Goal: Information Seeking & Learning: Learn about a topic

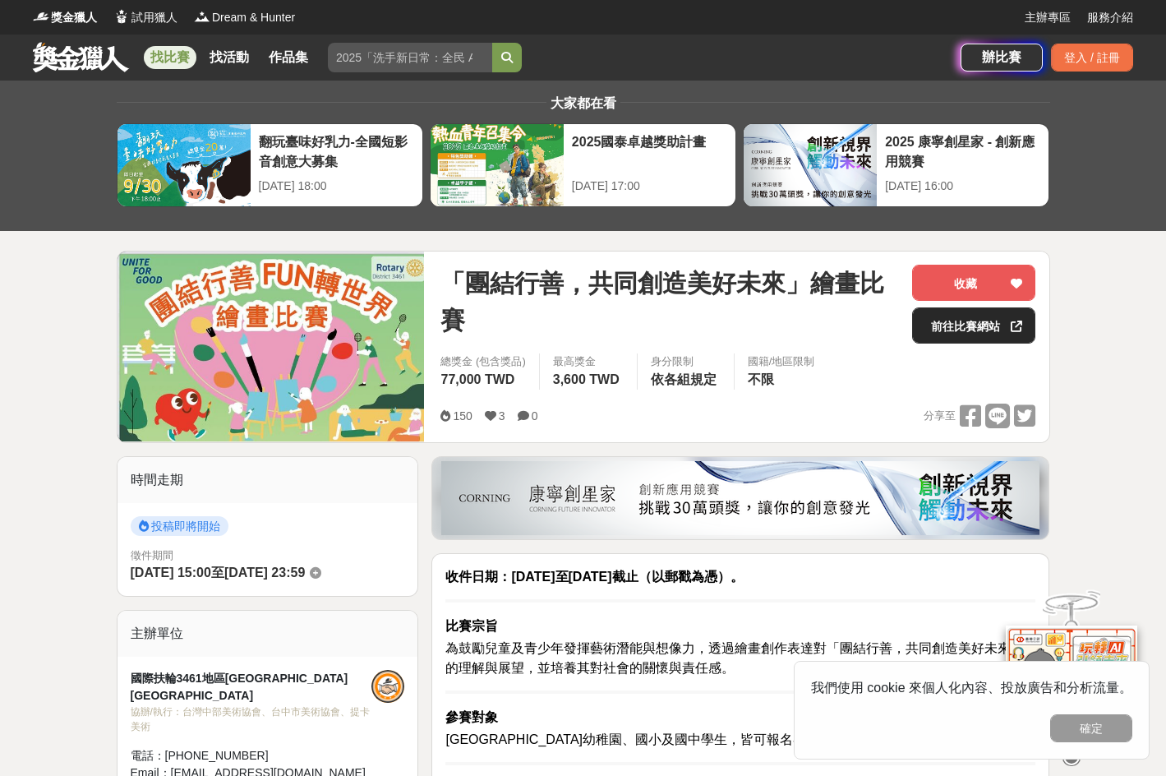
click at [732, 323] on link "前往比賽網站" at bounding box center [973, 325] width 123 height 36
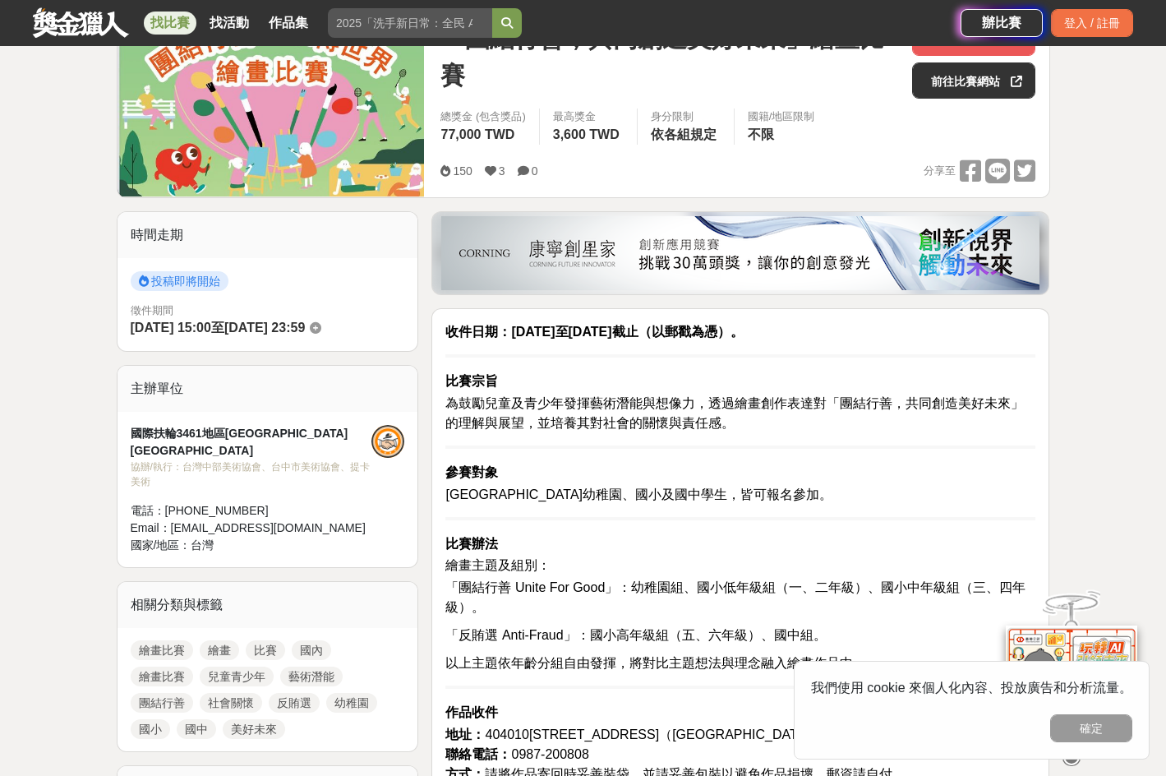
scroll to position [246, 0]
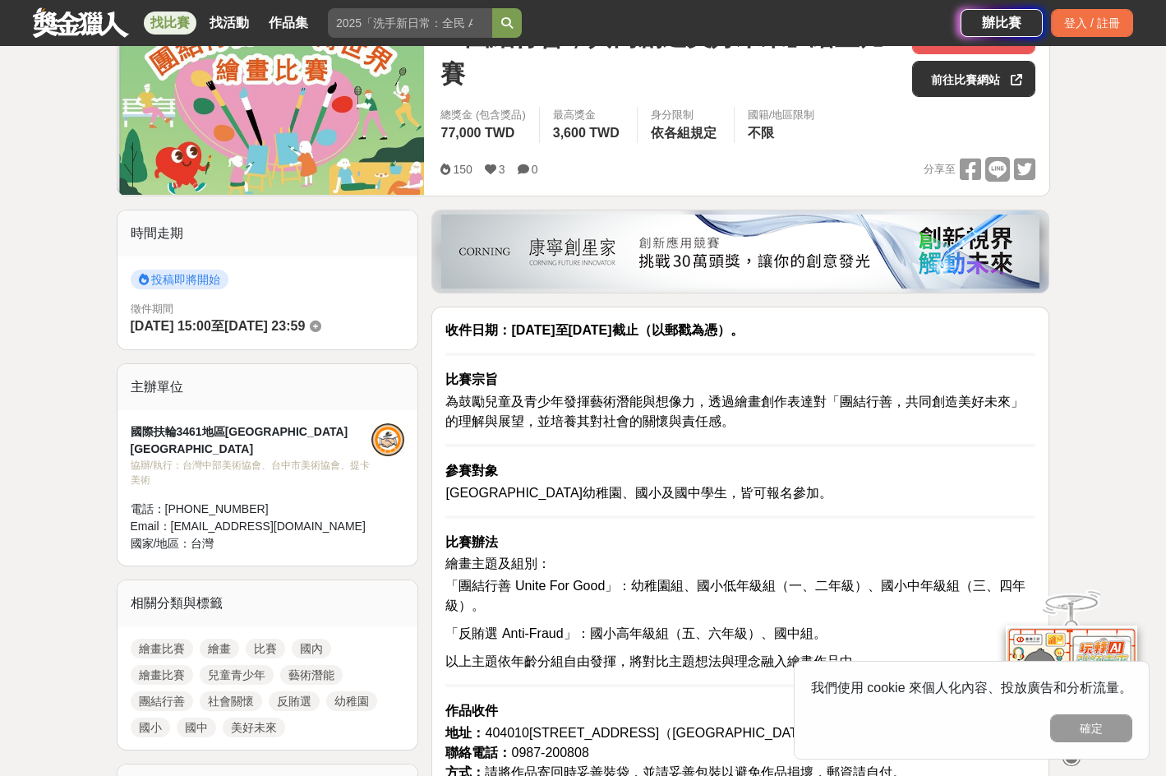
click at [664, 355] on hr at bounding box center [740, 353] width 590 height 3
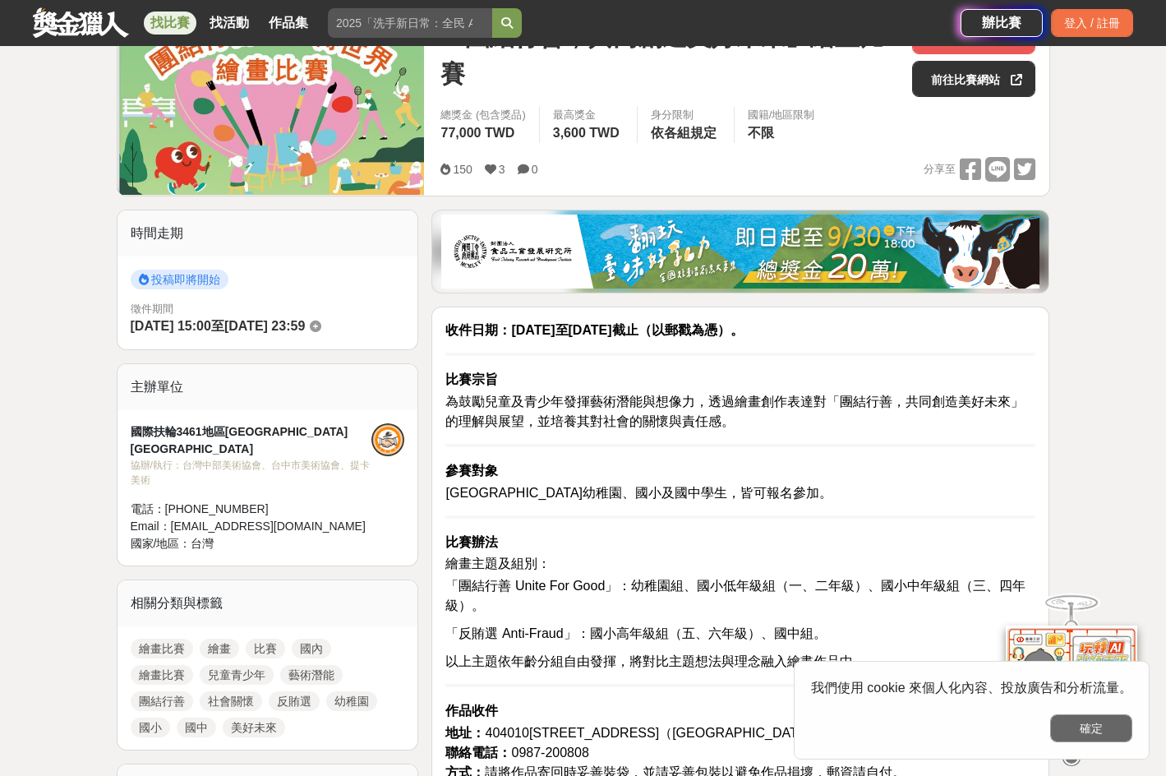
click at [732, 730] on button "確定" at bounding box center [1091, 728] width 82 height 28
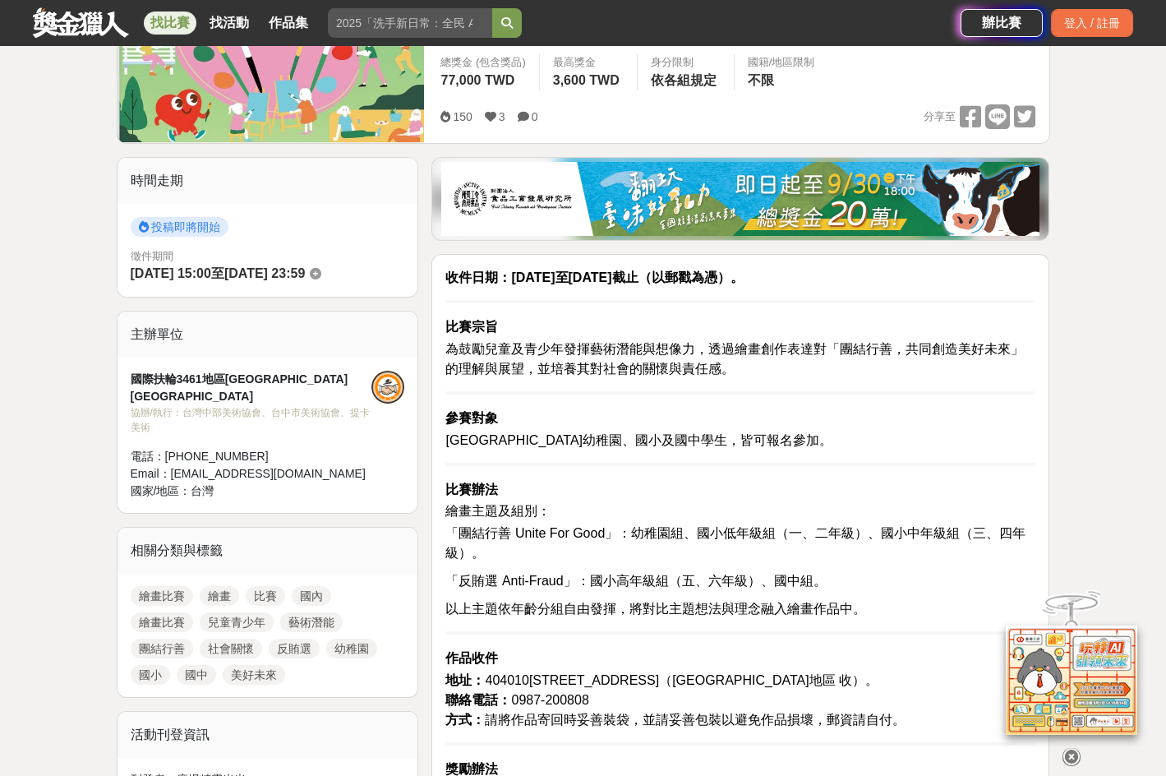
scroll to position [329, 0]
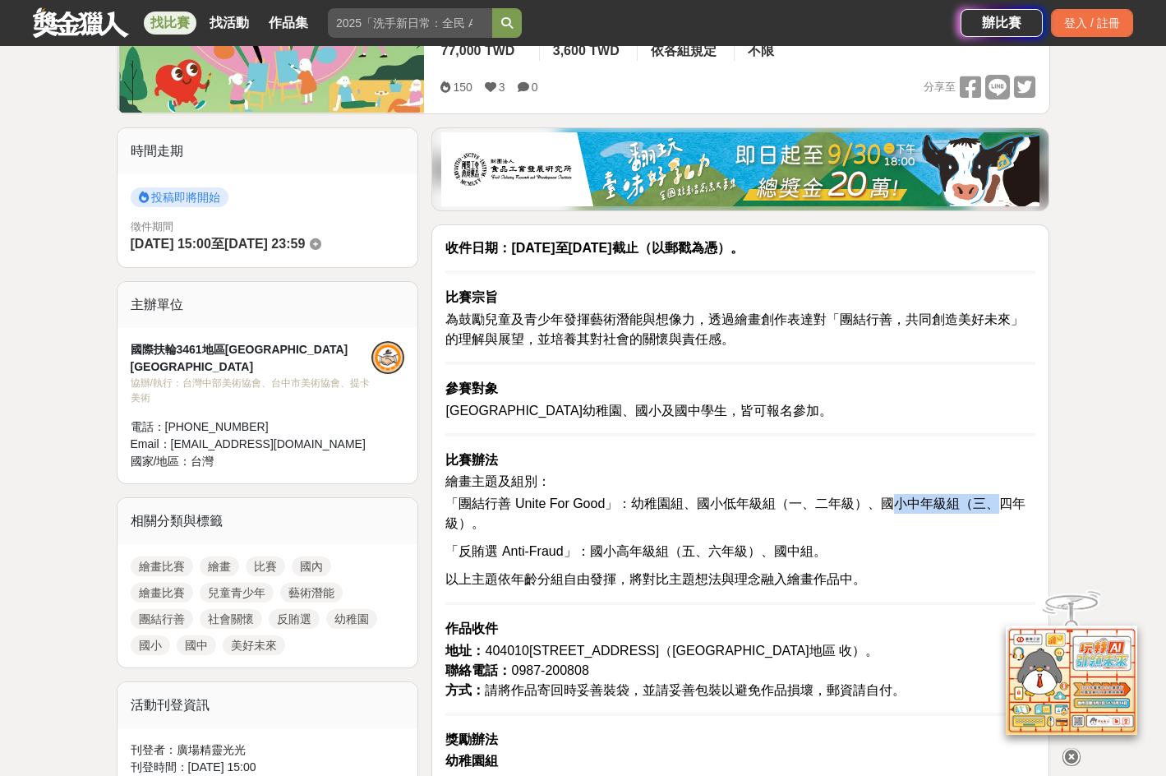
drag, startPoint x: 874, startPoint y: 500, endPoint x: 987, endPoint y: 499, distance: 112.6
click at [732, 499] on span "「團結行善 Unite For Good」：幼稚園組、國小低年級組（一、二年級）、國小中年級組（三、四年級）。" at bounding box center [735, 513] width 580 height 34
click at [604, 527] on p "「團結行善 Unite For Good」：幼稚園組、國小低年級組（一、二年級）、國小中年級組（三、四年級）。" at bounding box center [740, 513] width 590 height 39
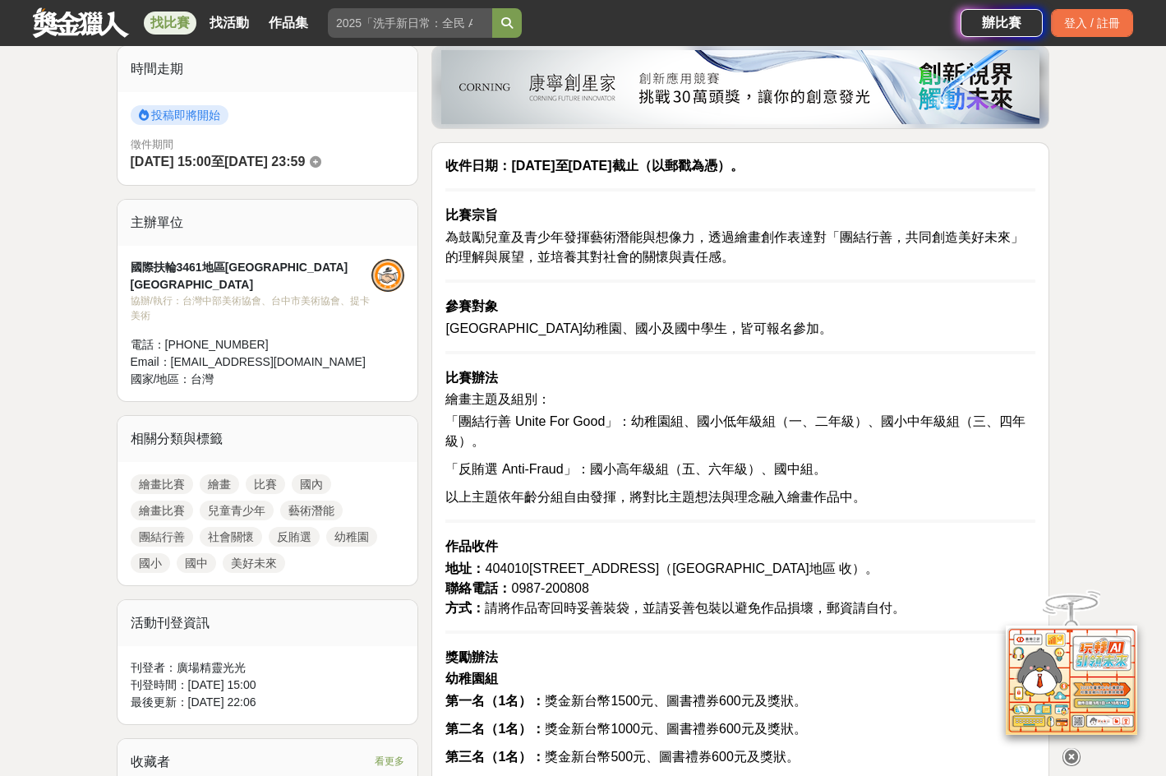
drag, startPoint x: 496, startPoint y: 610, endPoint x: 928, endPoint y: 602, distance: 432.2
click at [732, 602] on p "地址： 404010臺中市北區三民路三段291巷30號4樓（國際扶輪3461地區 收）。 聯絡電話： 0987-200808 方式： 請將作品寄回時妥善裝袋，…" at bounding box center [740, 588] width 590 height 59
click at [732, 603] on p "地址： 404010臺中市北區三民路三段291巷30號4樓（國際扶輪3461地區 收）。 聯絡電話： 0987-200808 方式： 請將作品寄回時妥善裝袋，…" at bounding box center [740, 588] width 590 height 59
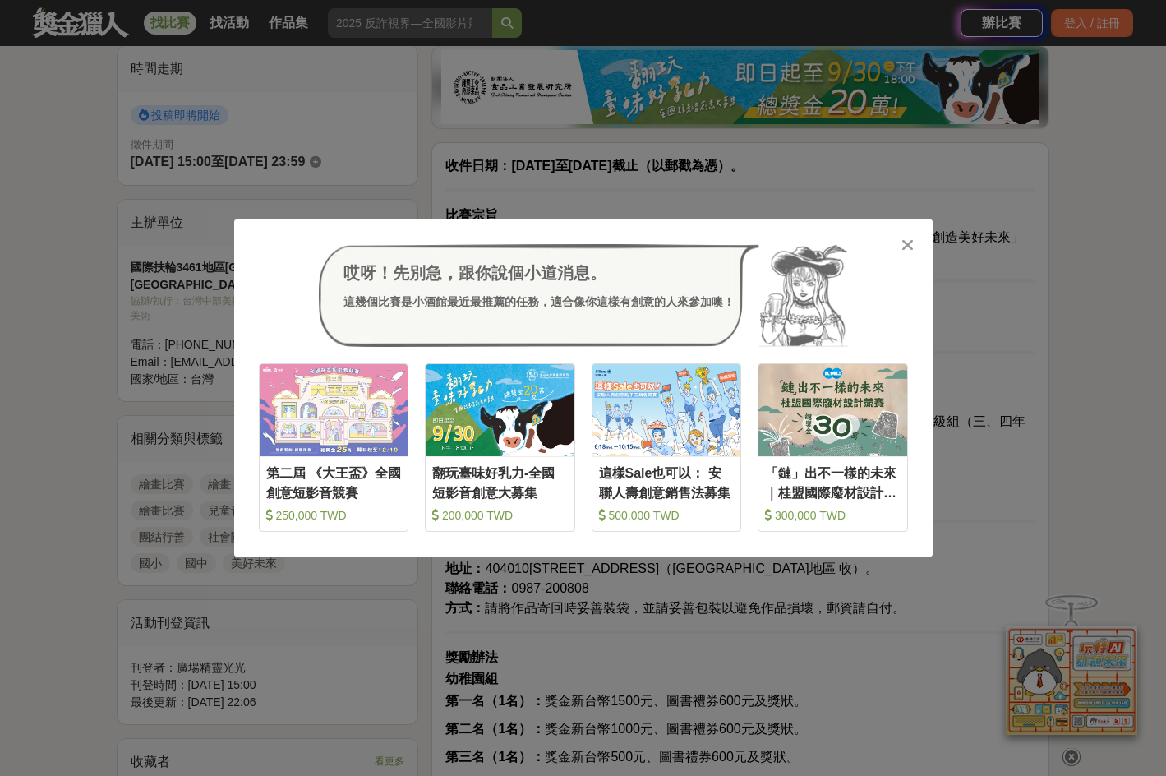
click at [732, 242] on icon at bounding box center [907, 245] width 12 height 16
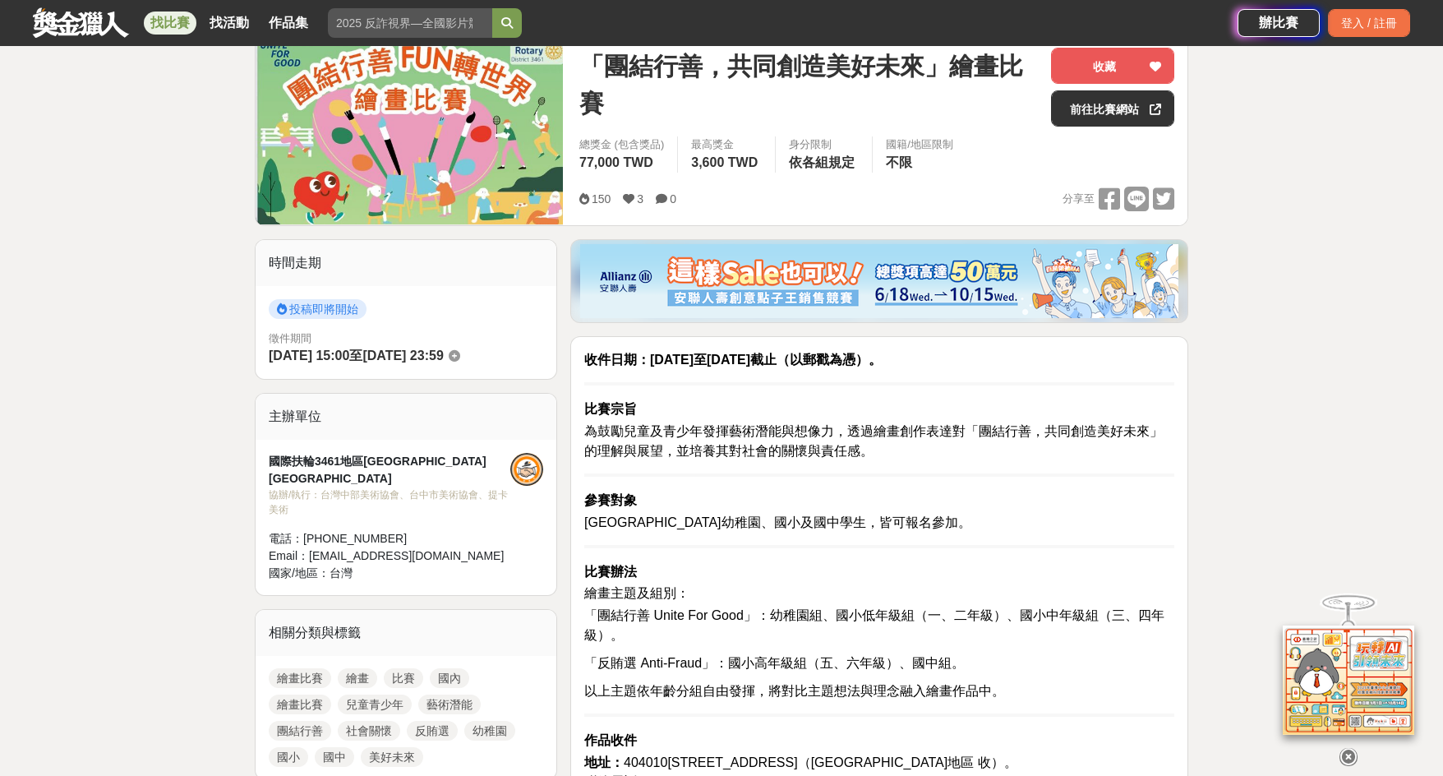
scroll to position [246, 0]
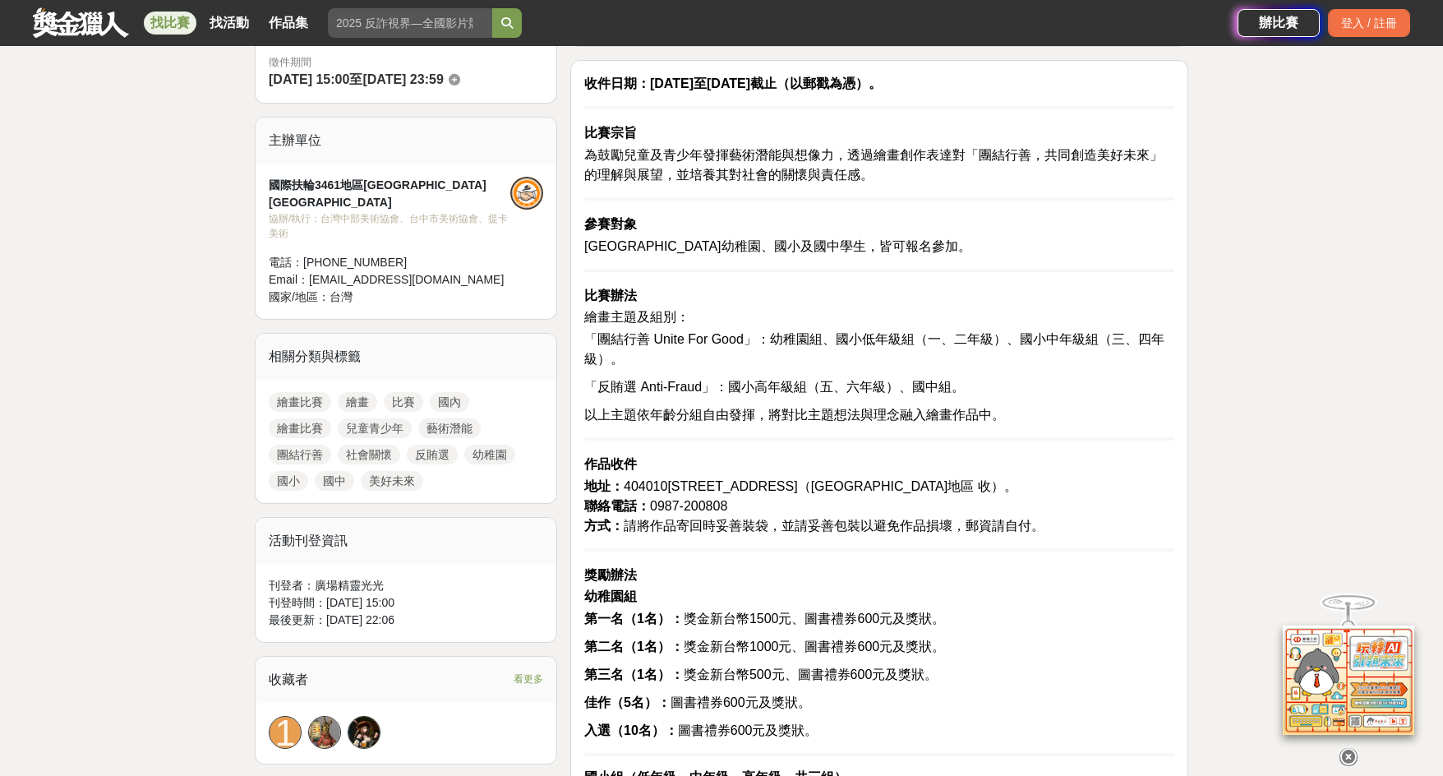
scroll to position [575, 0]
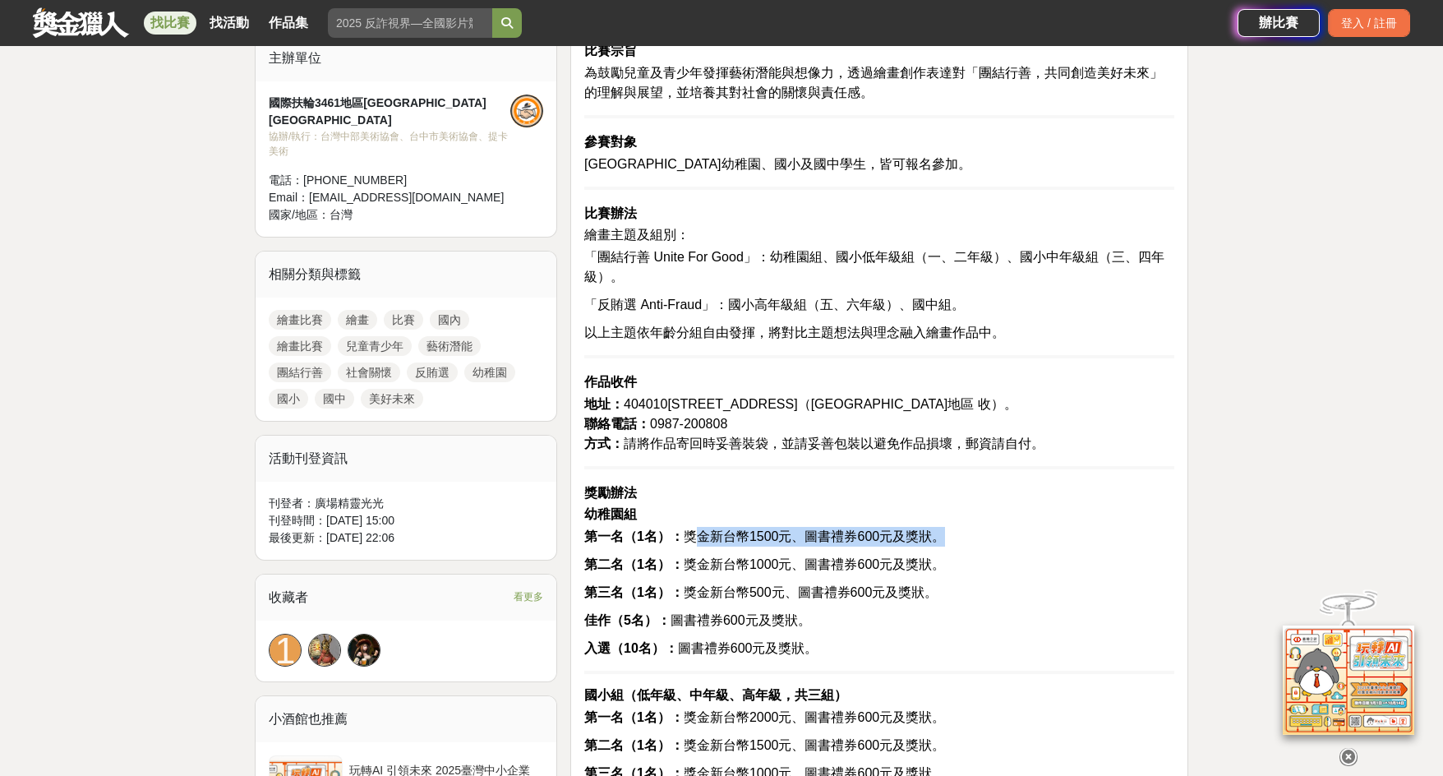
drag, startPoint x: 682, startPoint y: 537, endPoint x: 928, endPoint y: 527, distance: 245.9
click at [732, 527] on p "第一名（1名）： 獎金新台幣1500元、圖書禮券600元及獎狀。" at bounding box center [879, 537] width 590 height 20
click at [732, 533] on span "第一名（1名）： 獎金新台幣1500元、圖書禮券600元及獎狀。" at bounding box center [764, 536] width 361 height 14
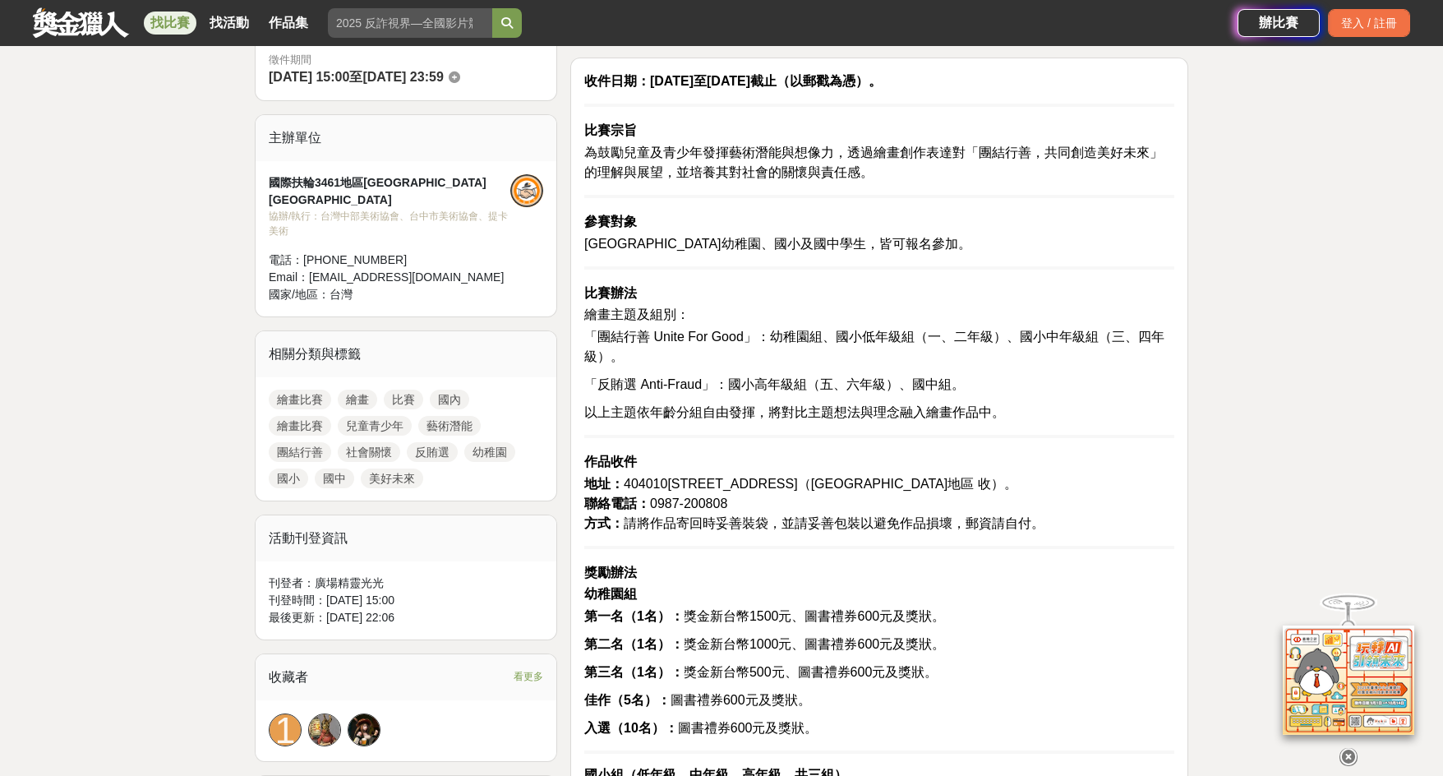
scroll to position [493, 0]
